Goal: Transaction & Acquisition: Purchase product/service

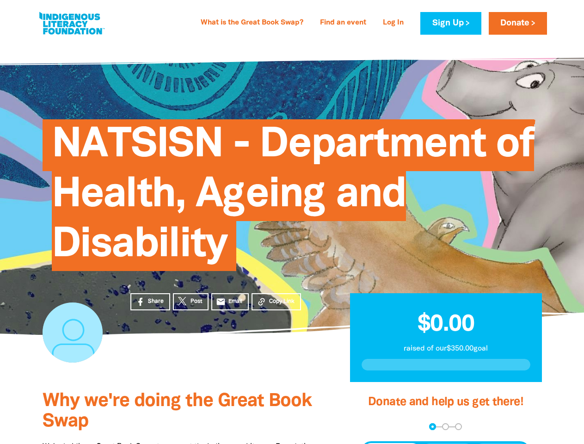
click at [292, 222] on span "NATSISN - Department of Health, Ageing and Disability" at bounding box center [293, 198] width 482 height 145
click at [276, 301] on span "Copy Link" at bounding box center [281, 301] width 25 height 8
click at [373, 427] on div "arrow_back Back Step 1 Step 2 Step 3" at bounding box center [445, 426] width 169 height 7
click at [432, 426] on div "Navigate to step 1 of 3 to enter your donation amount" at bounding box center [432, 426] width 2 height 2
click at [391, 443] on span "Donation frequency" at bounding box center [391, 451] width 57 height 17
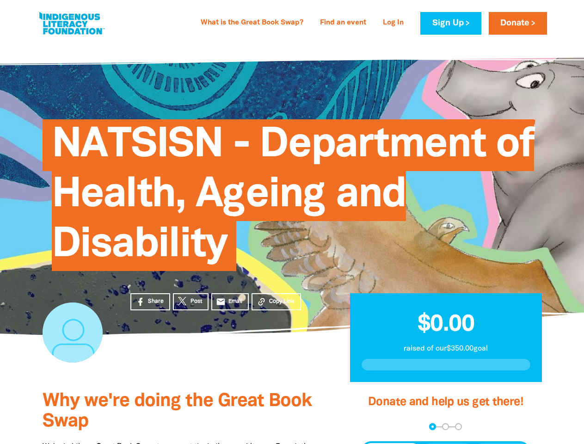
click at [447, 443] on button "Weekly" at bounding box center [447, 451] width 51 height 17
click at [501, 443] on button "Monthly" at bounding box center [501, 451] width 53 height 17
